Goal: Task Accomplishment & Management: Use online tool/utility

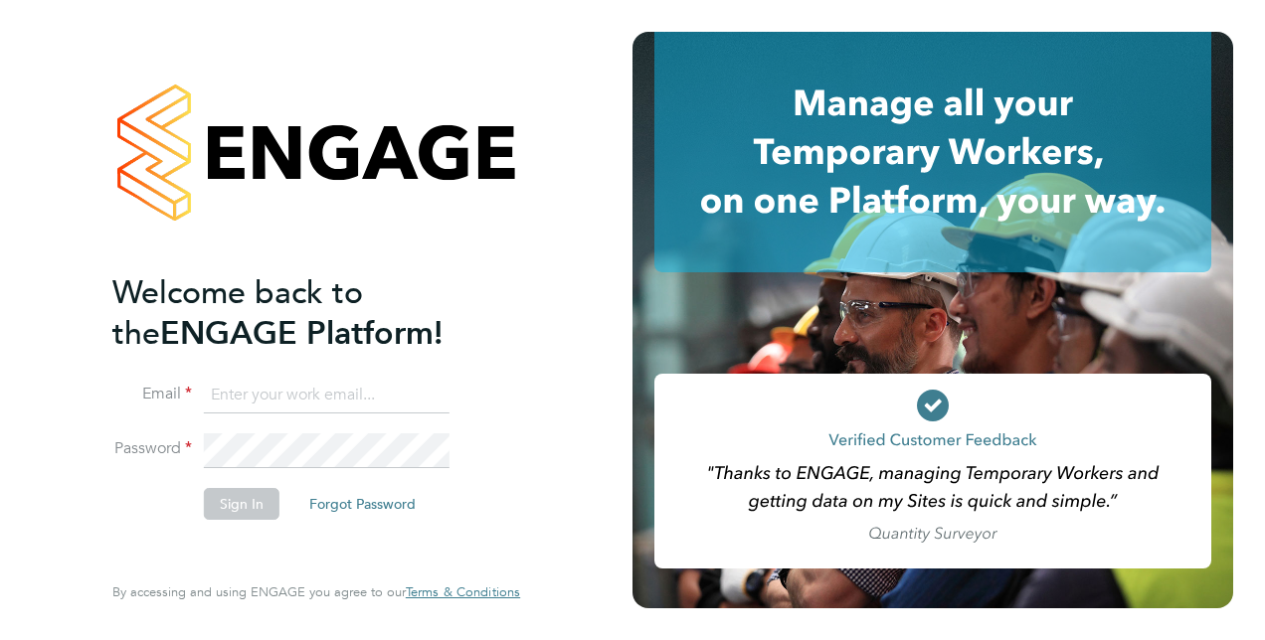
type input "liam.jones@vistry.co.uk"
click at [331, 426] on li "Email liam.jones@vistry.co.uk" at bounding box center [306, 406] width 388 height 56
click at [252, 518] on button "Sign In" at bounding box center [242, 504] width 76 height 32
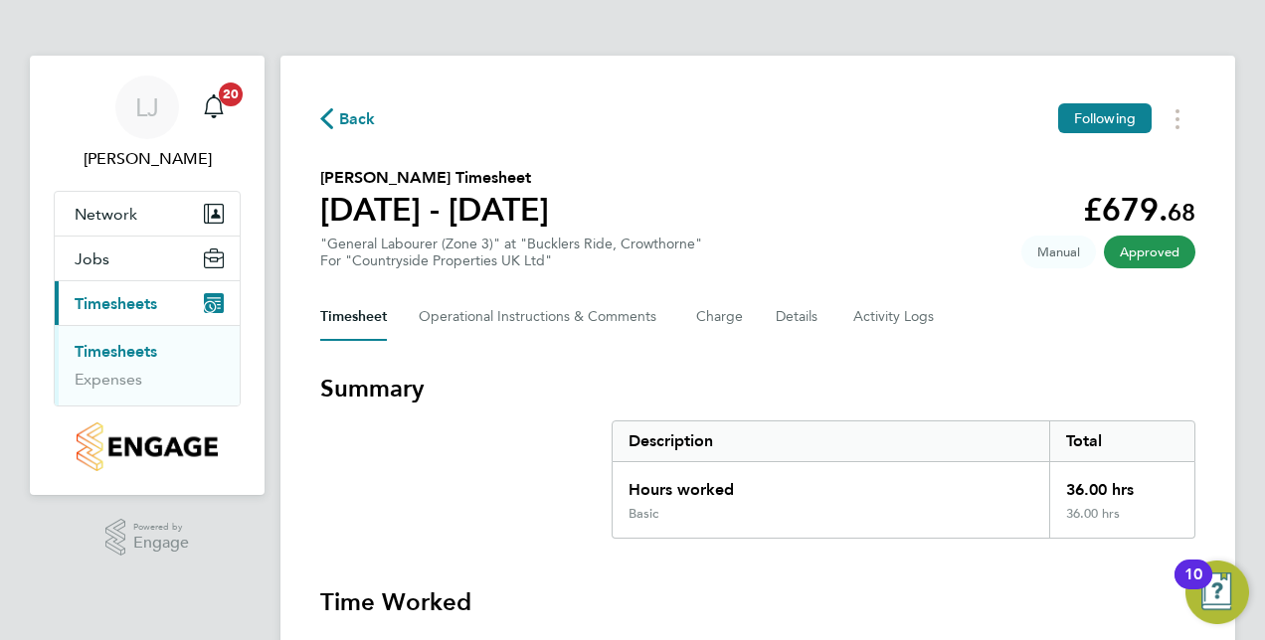
click at [144, 354] on link "Timesheets" at bounding box center [116, 351] width 83 height 19
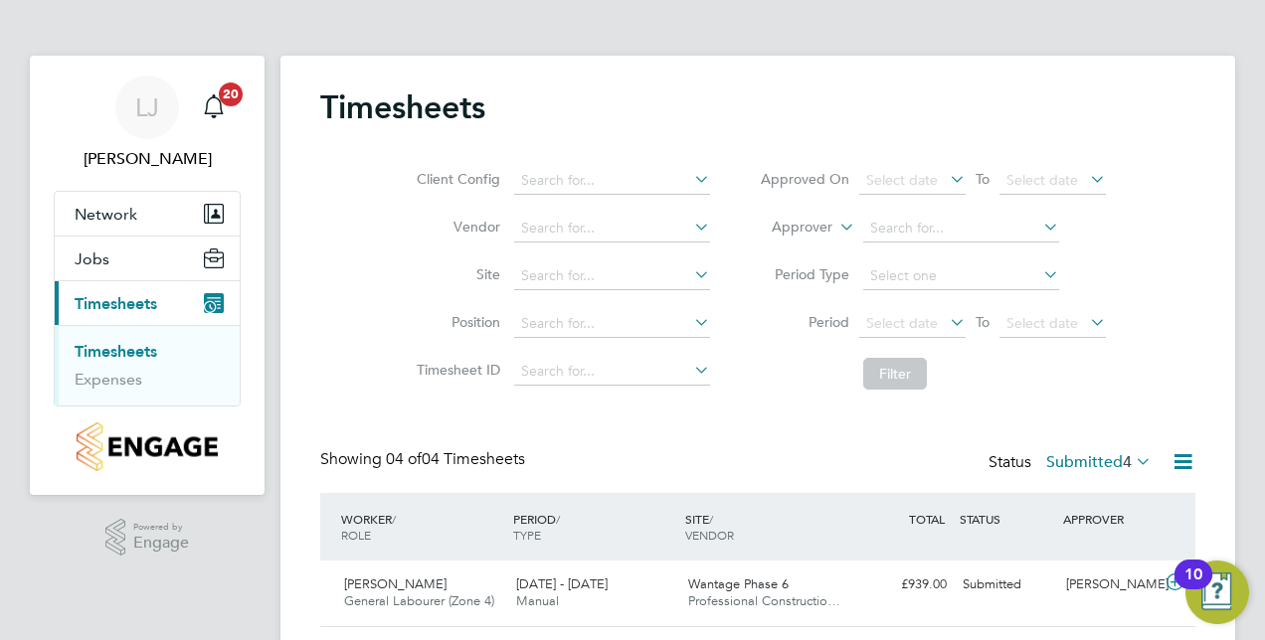
click at [1202, 152] on div "Timesheets Client Config Vendor Site Position Timesheet ID Approved On Select d…" at bounding box center [757, 461] width 955 height 810
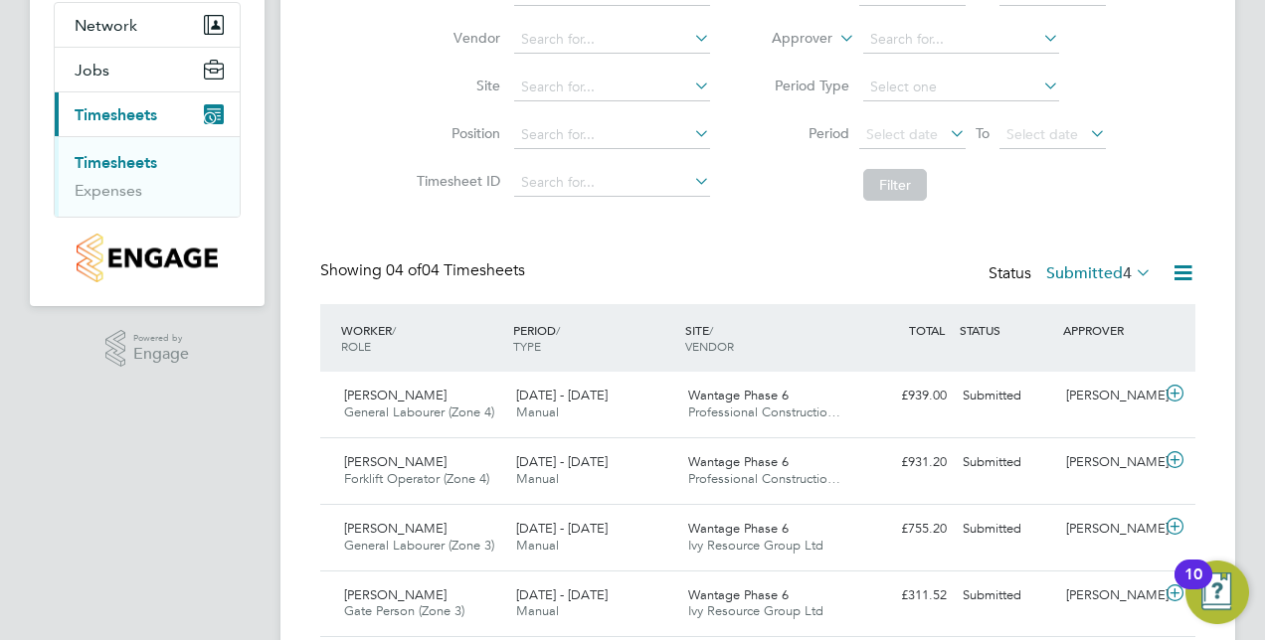
scroll to position [256, 0]
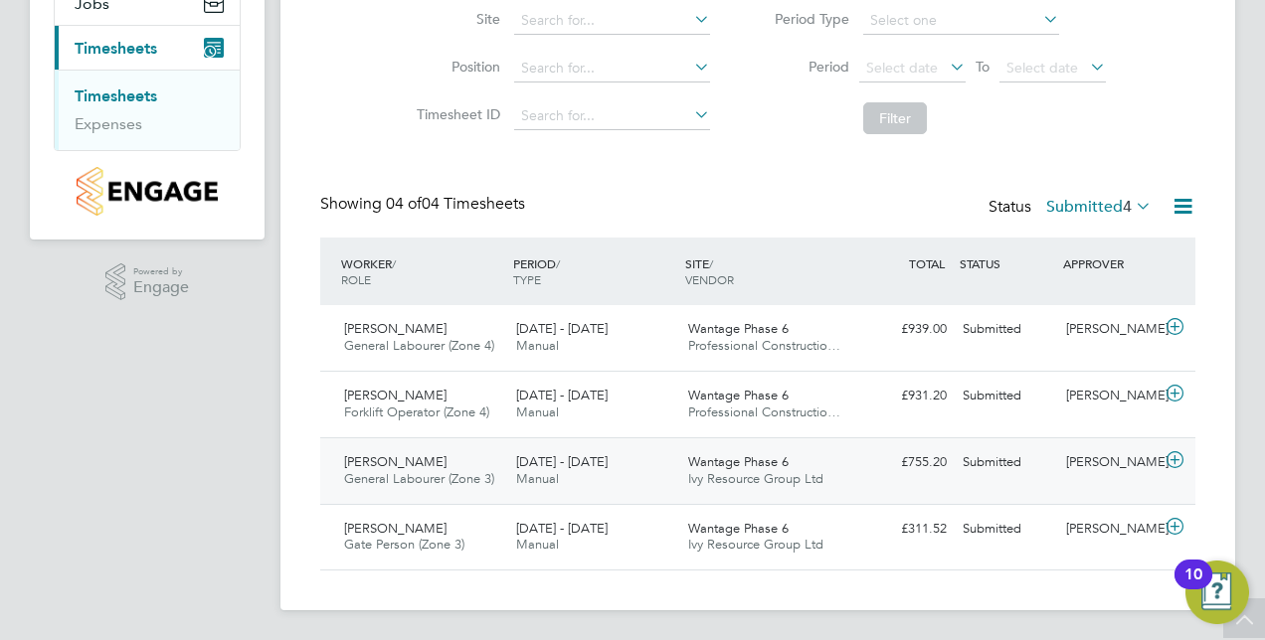
click at [1178, 457] on icon at bounding box center [1174, 460] width 25 height 16
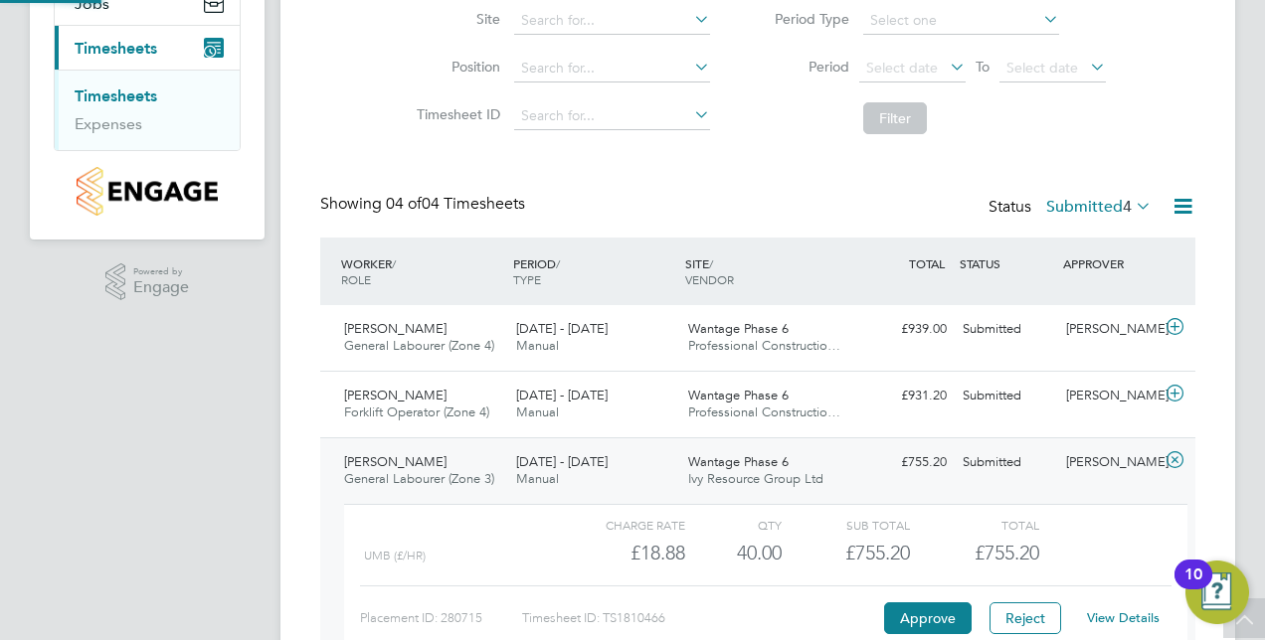
scroll to position [34, 194]
click at [1219, 249] on div "Timesheets Client Config Vendor Site Position Timesheet ID Approved On Select d…" at bounding box center [757, 297] width 955 height 994
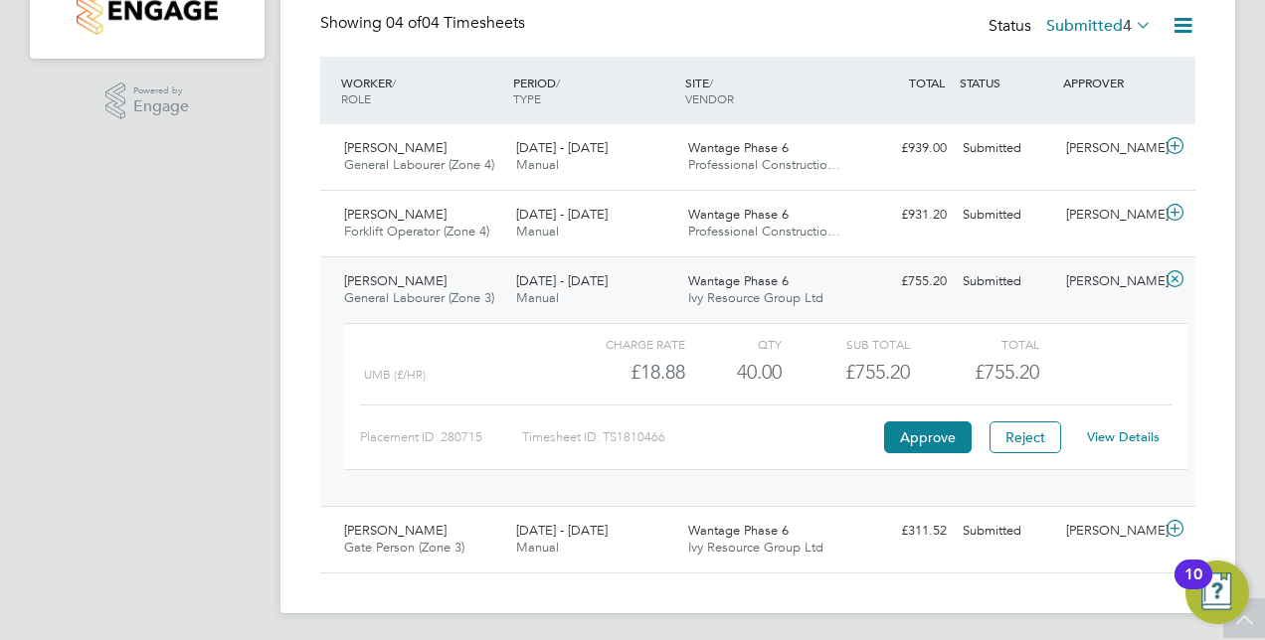
scroll to position [439, 0]
click at [1124, 434] on link "View Details" at bounding box center [1123, 435] width 73 height 17
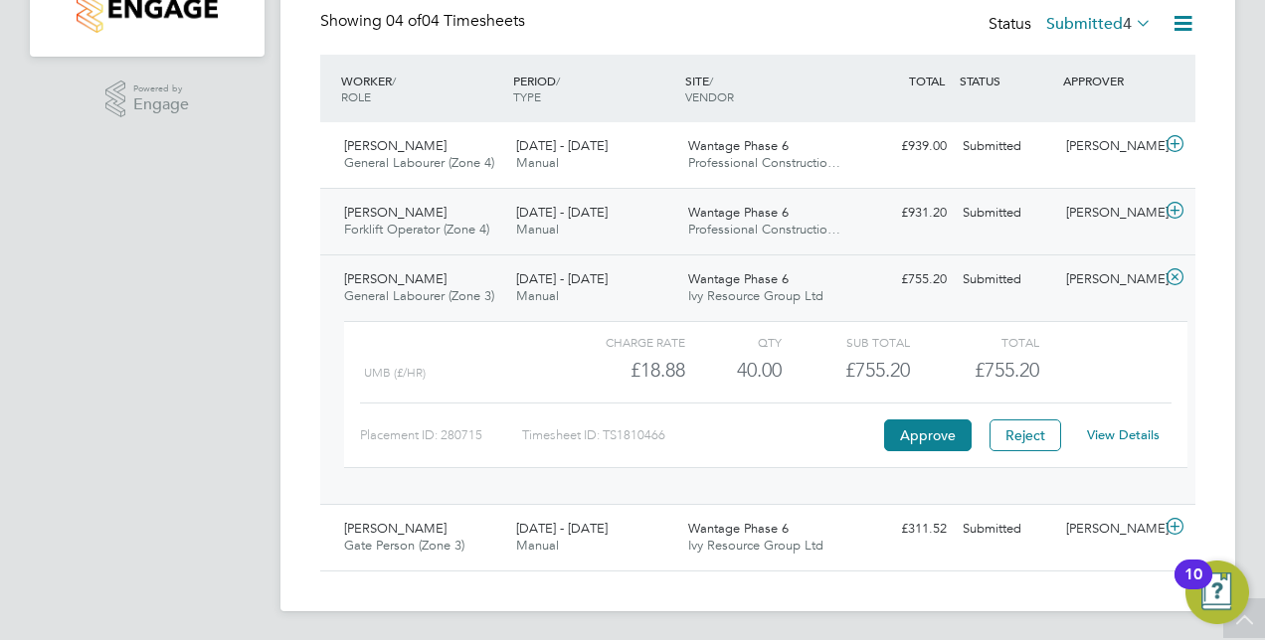
click at [1178, 203] on icon at bounding box center [1174, 211] width 25 height 16
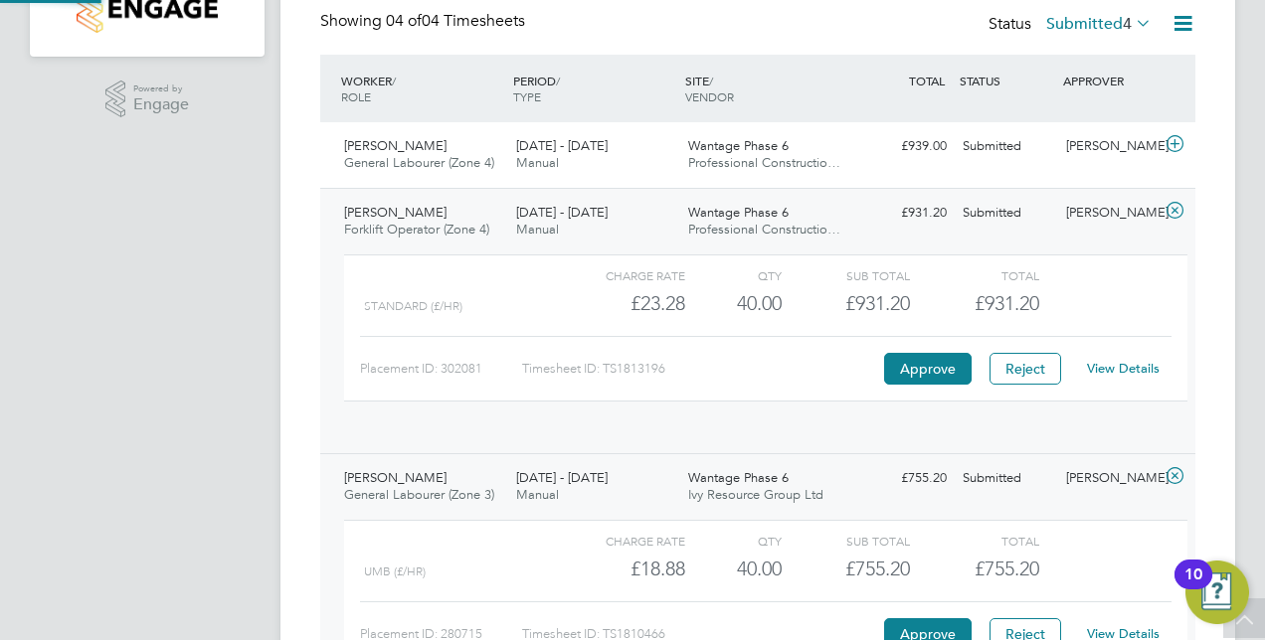
scroll to position [34, 194]
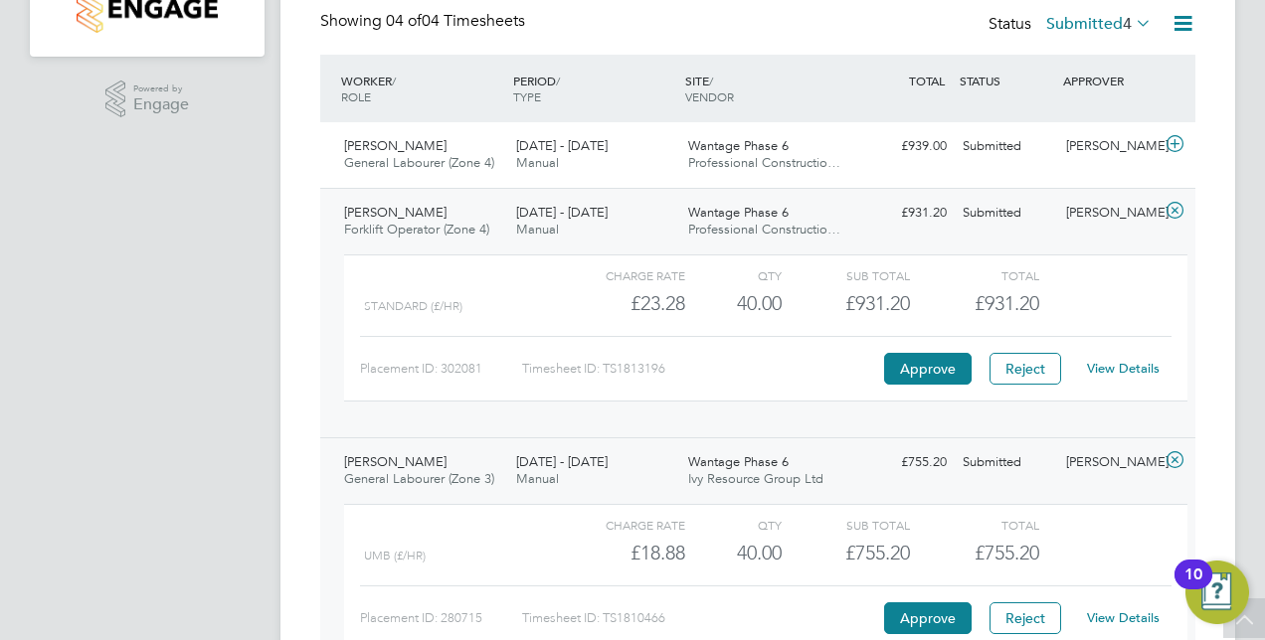
click at [1120, 372] on link "View Details" at bounding box center [1123, 368] width 73 height 17
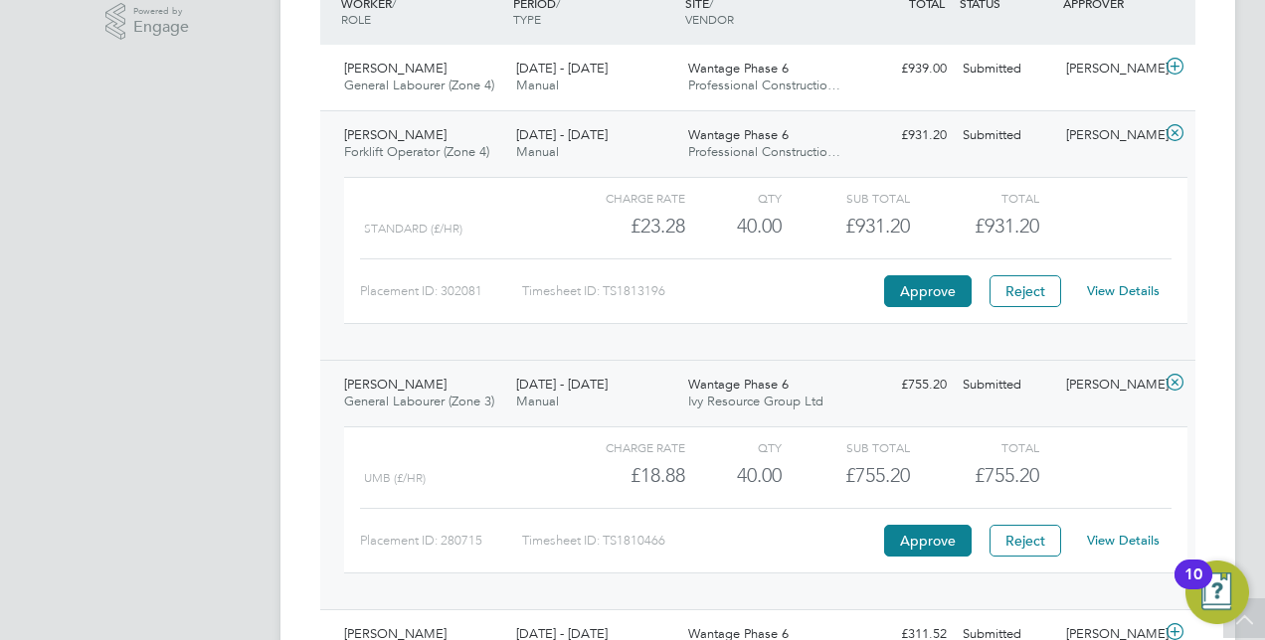
scroll to position [518, 0]
click at [1132, 535] on link "View Details" at bounding box center [1123, 538] width 73 height 17
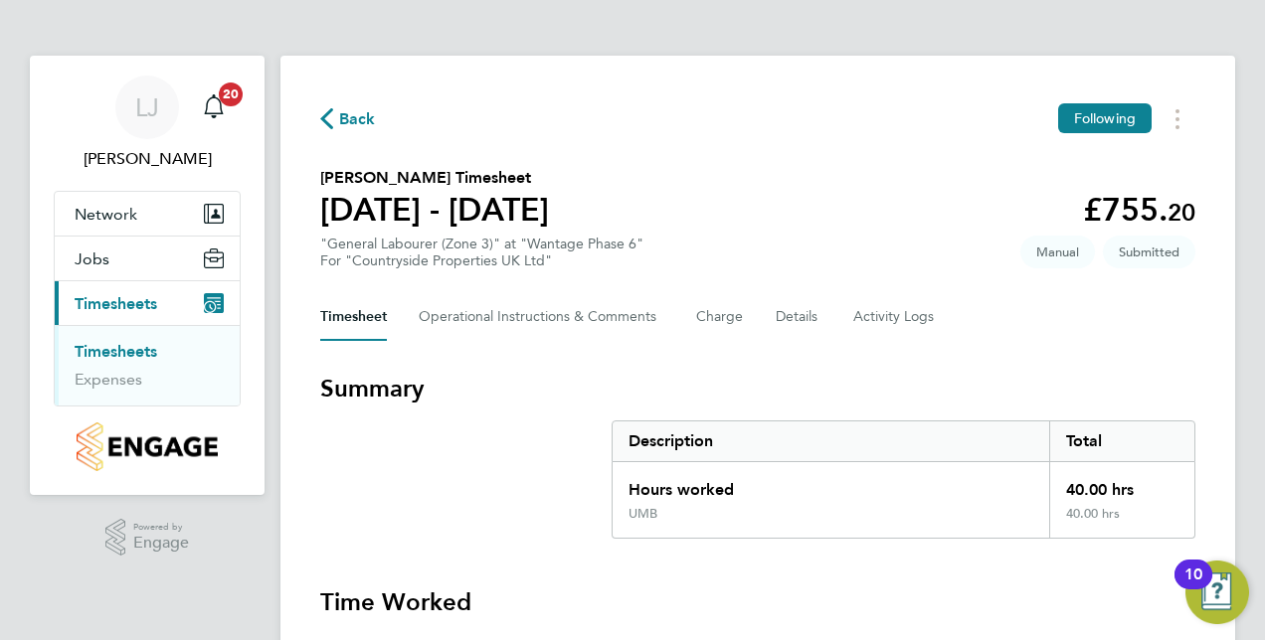
click at [1190, 297] on div "Timesheet Operational Instructions & Comments Charge Details Activity Logs" at bounding box center [757, 317] width 875 height 48
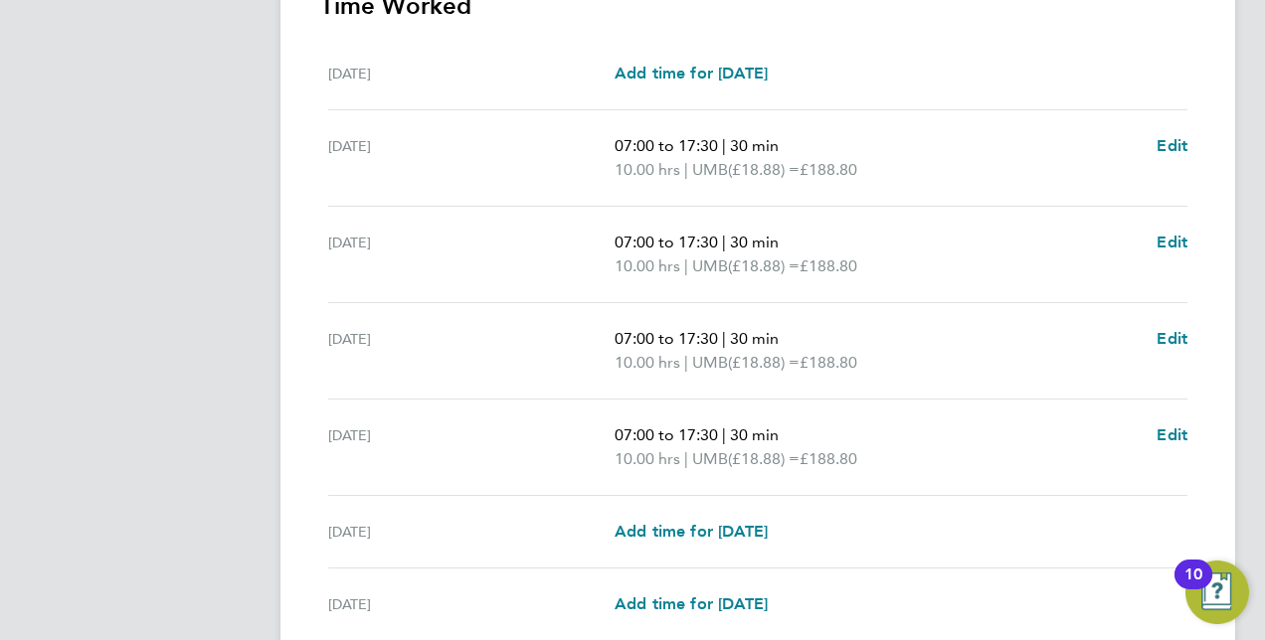
scroll to position [636, 0]
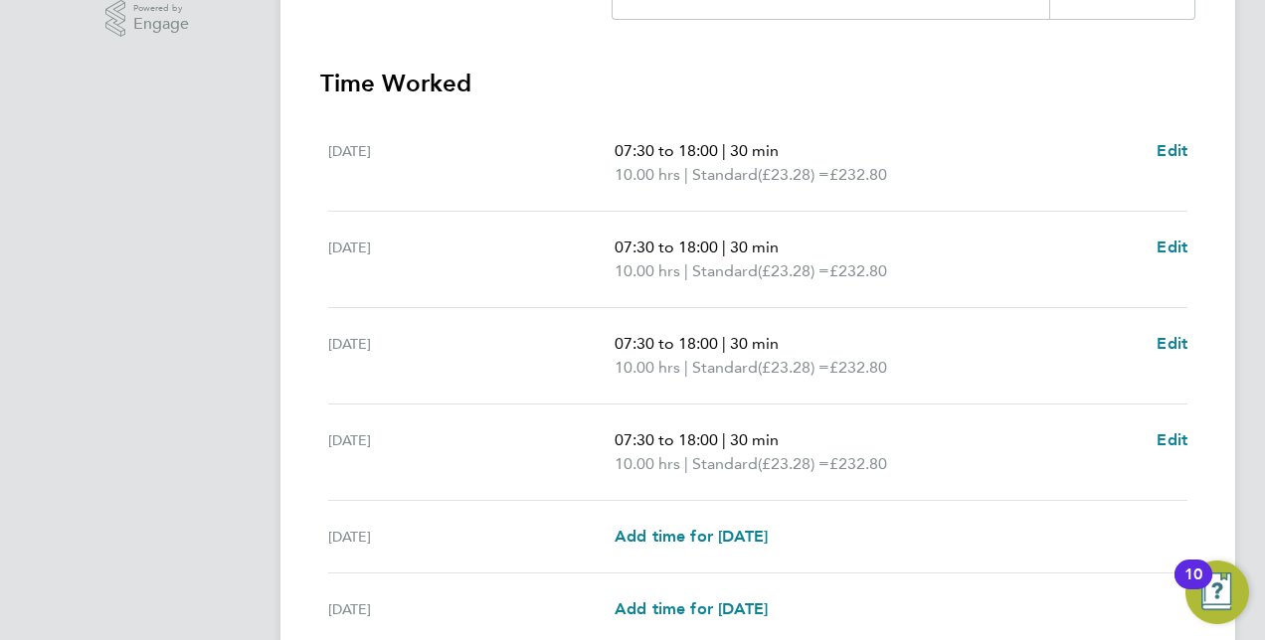
scroll to position [557, 0]
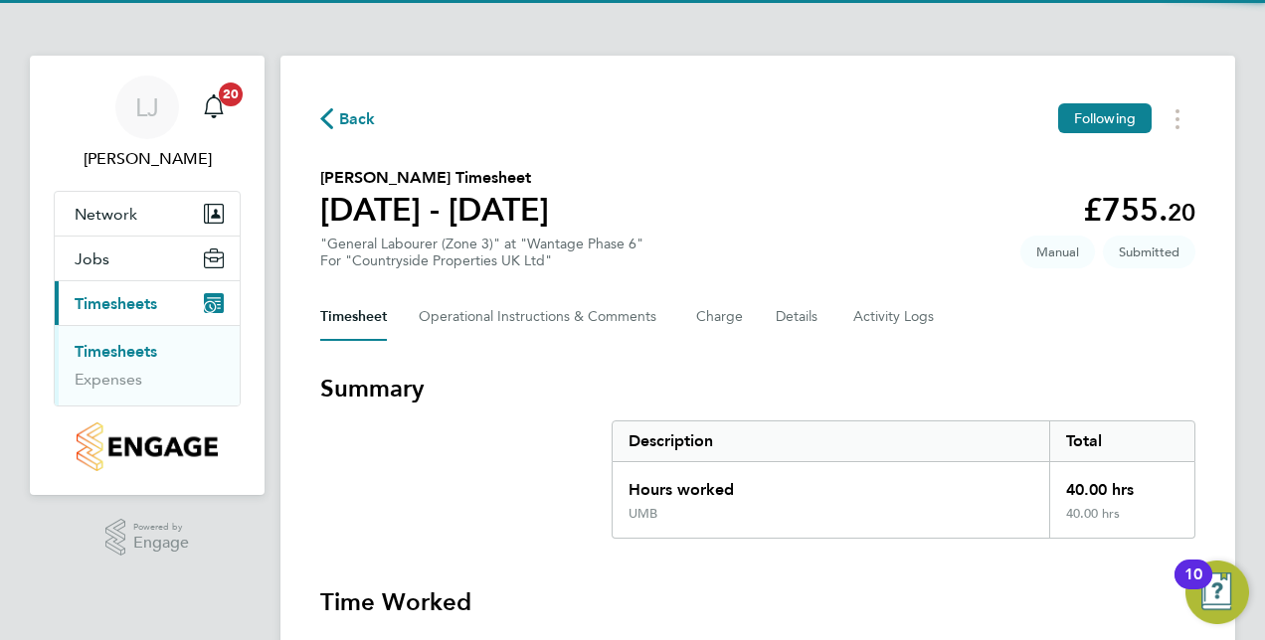
click at [1014, 264] on section "[PERSON_NAME] Timesheet [DATE] - [DATE] £755. 20 "General Labourer (Zone 3)" at…" at bounding box center [757, 217] width 875 height 103
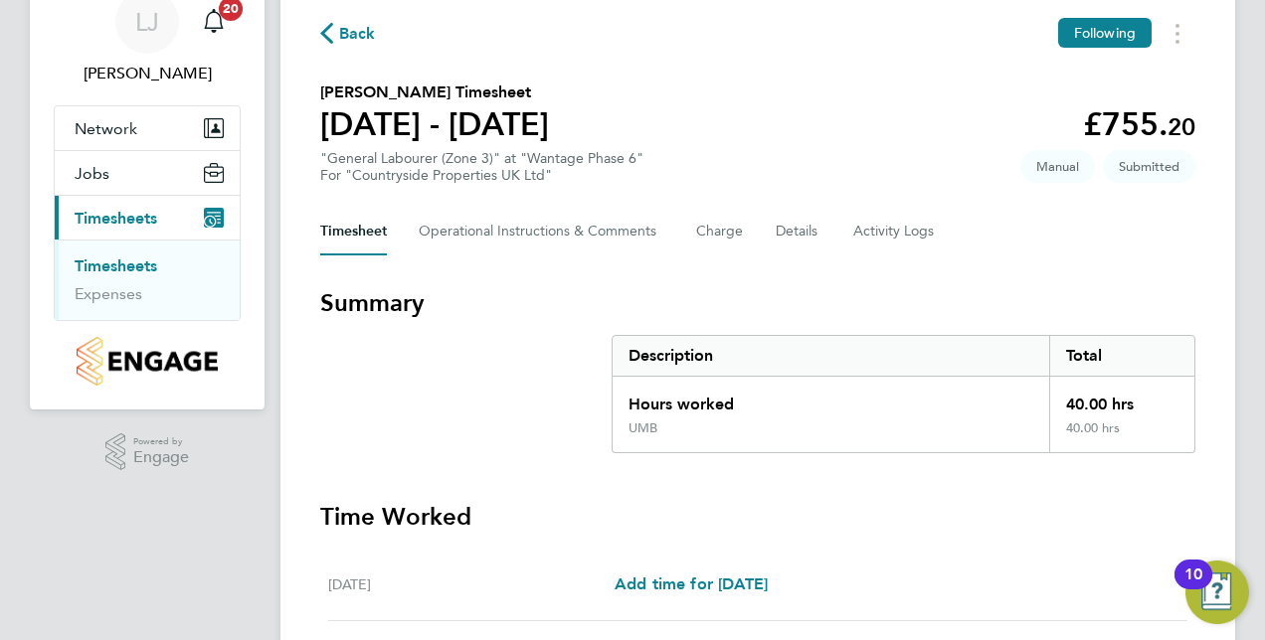
scroll to position [80, 0]
